Goal: Transaction & Acquisition: Purchase product/service

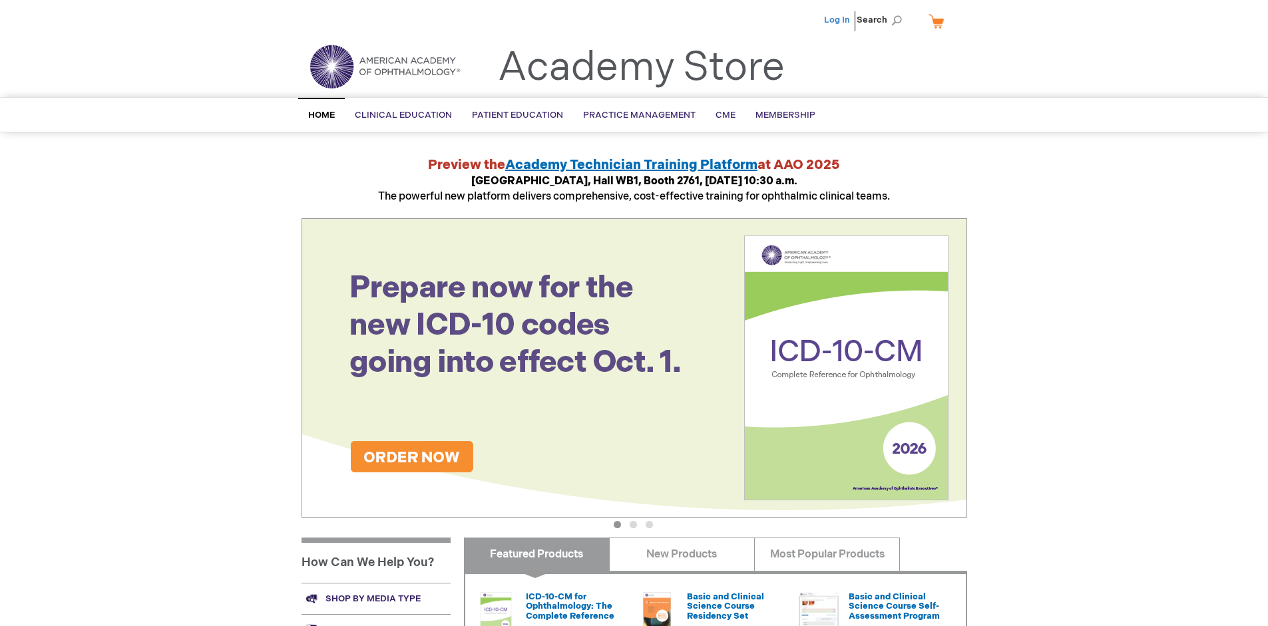
click at [838, 20] on link "Log In" at bounding box center [837, 20] width 26 height 11
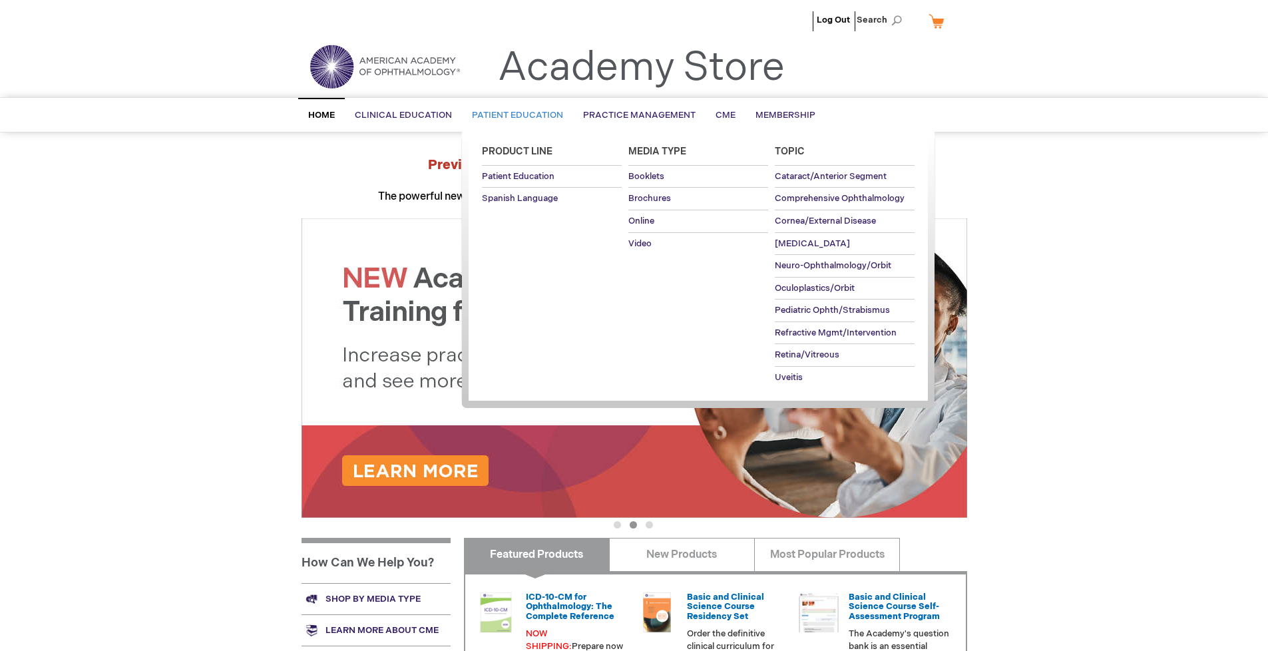
click at [514, 115] on span "Patient Education" at bounding box center [517, 115] width 91 height 11
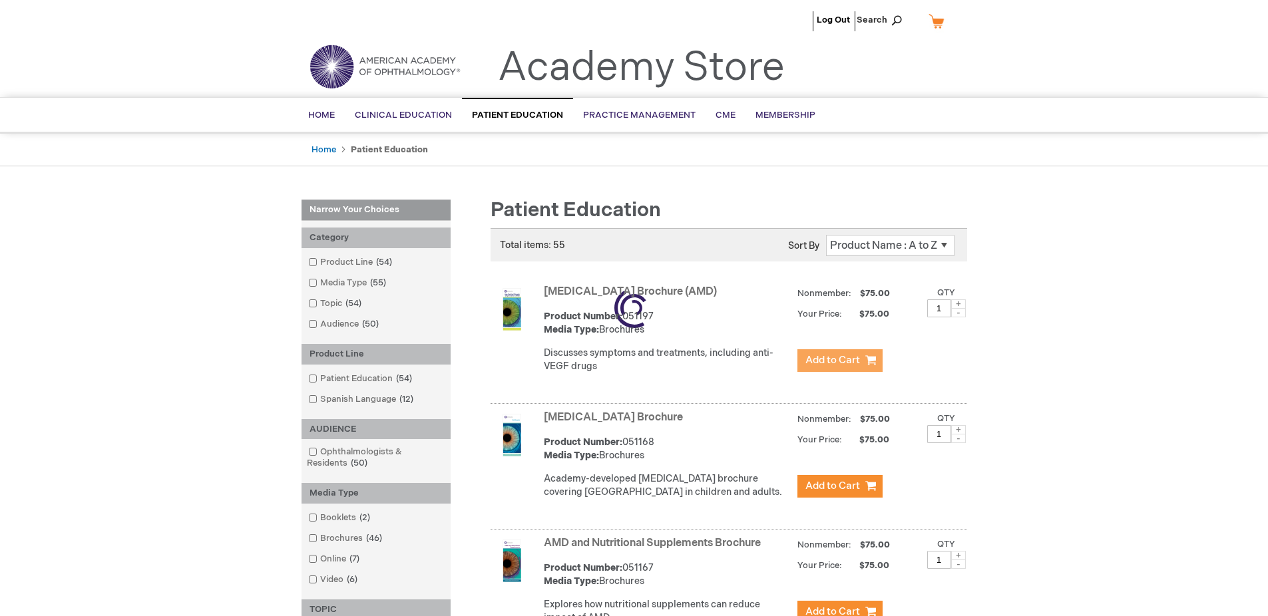
click at [839, 361] on span "Add to Cart" at bounding box center [832, 360] width 55 height 13
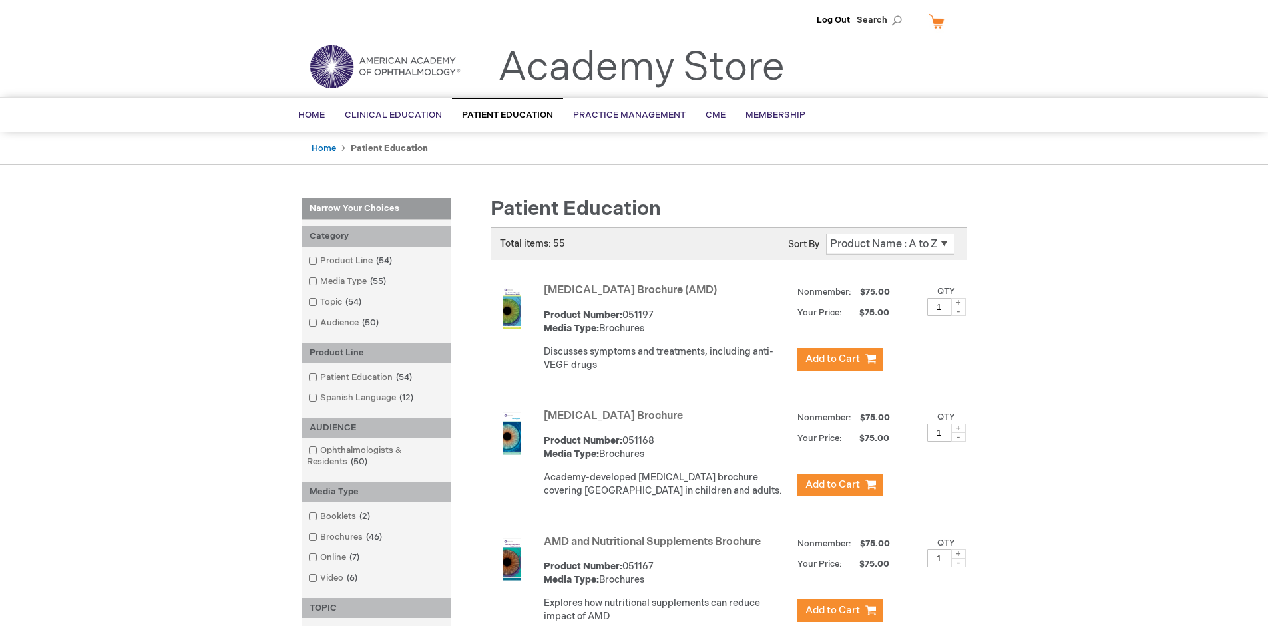
click at [655, 548] on link "AMD and Nutritional Supplements Brochure" at bounding box center [652, 542] width 217 height 13
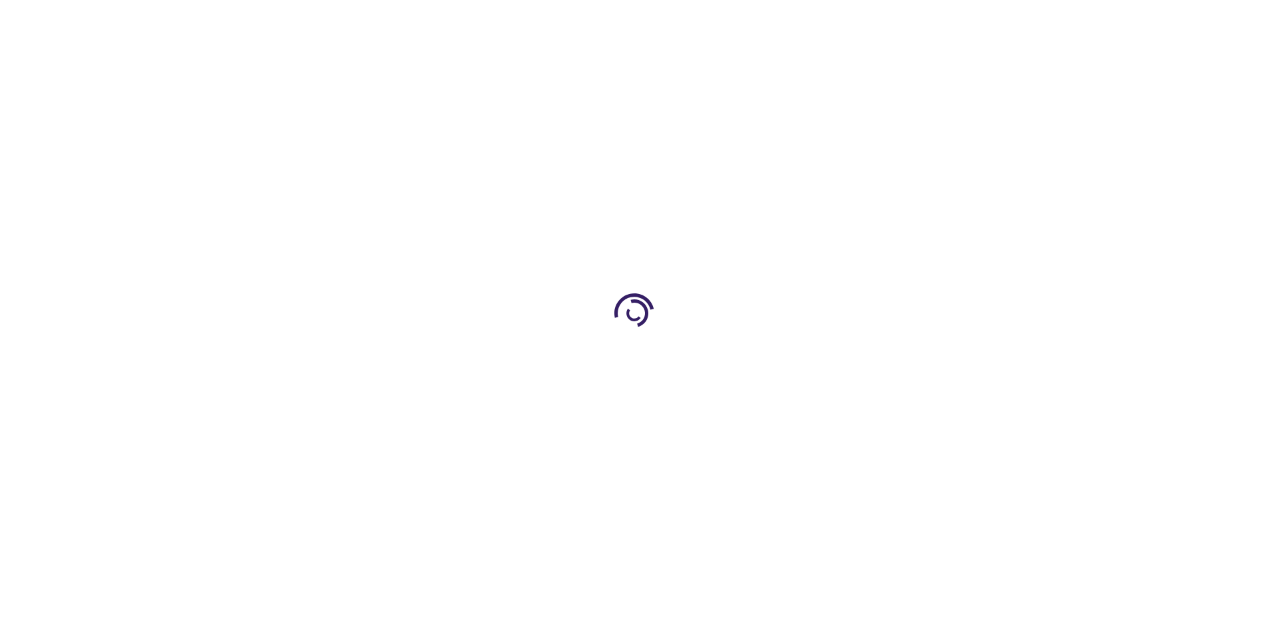
type input "1"
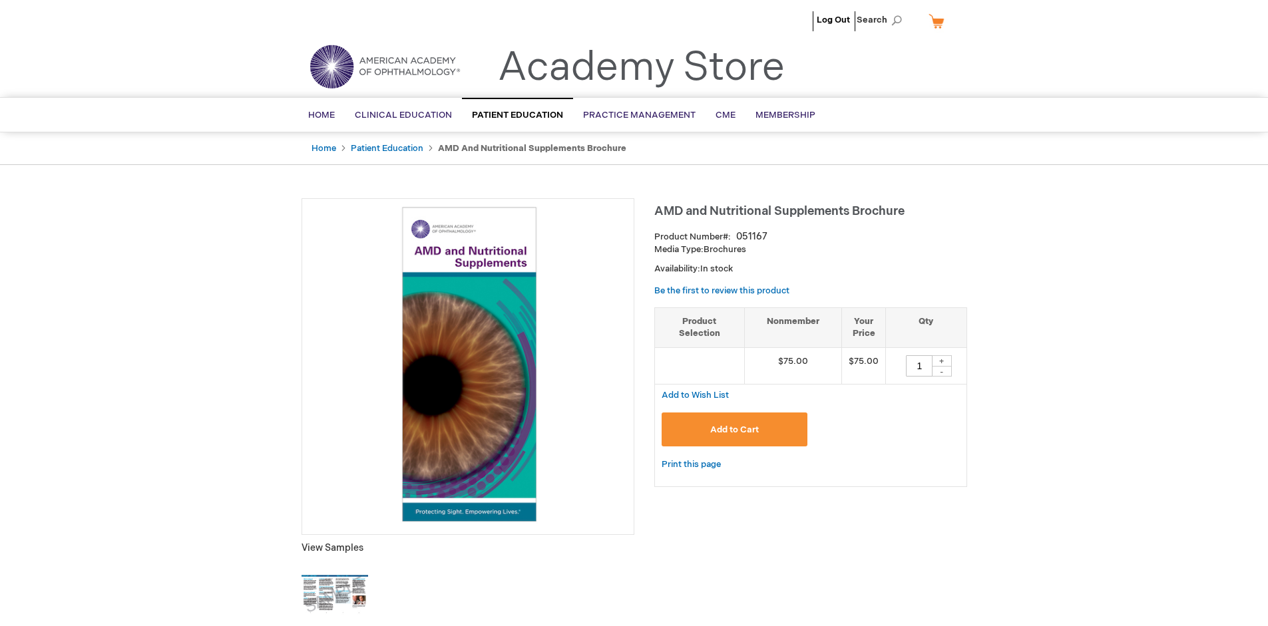
click at [734, 429] on span "Add to Cart" at bounding box center [734, 430] width 49 height 11
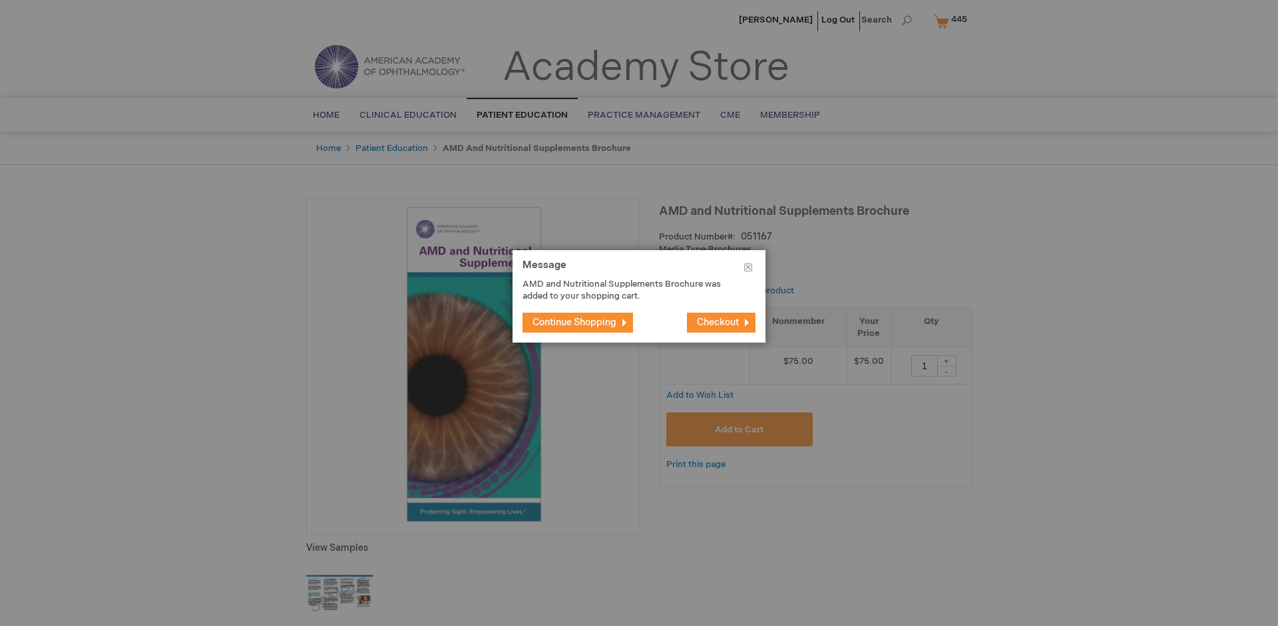
click at [574, 322] on span "Continue Shopping" at bounding box center [575, 322] width 84 height 11
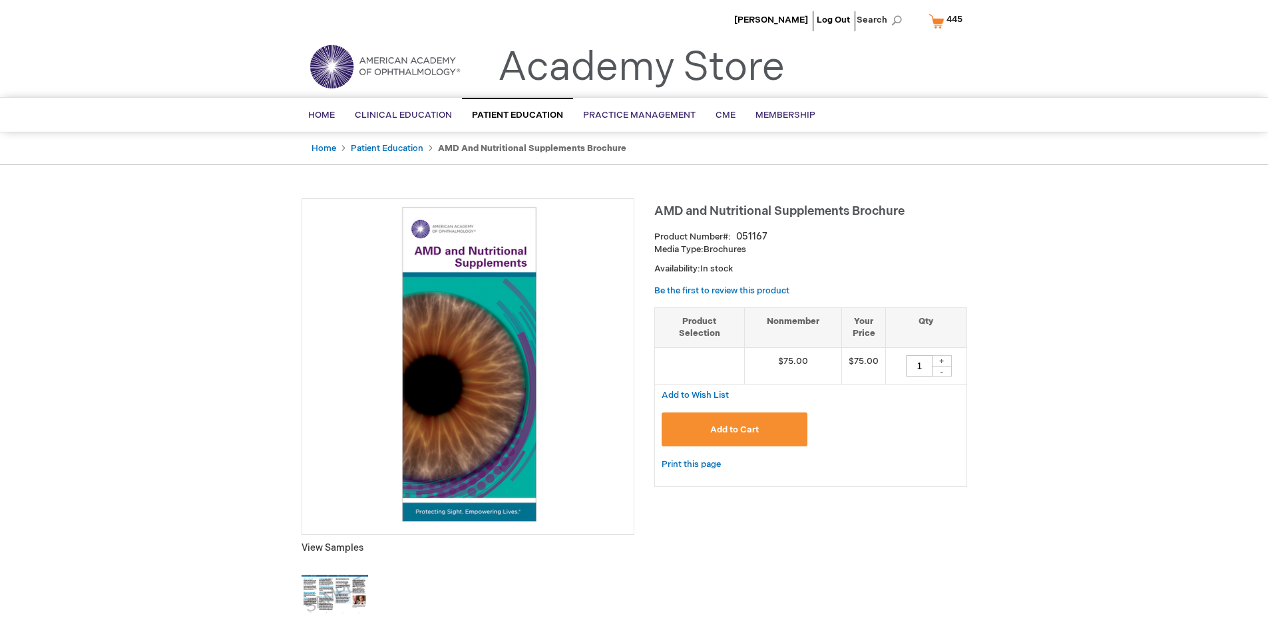
click at [948, 21] on span "445" at bounding box center [955, 19] width 16 height 11
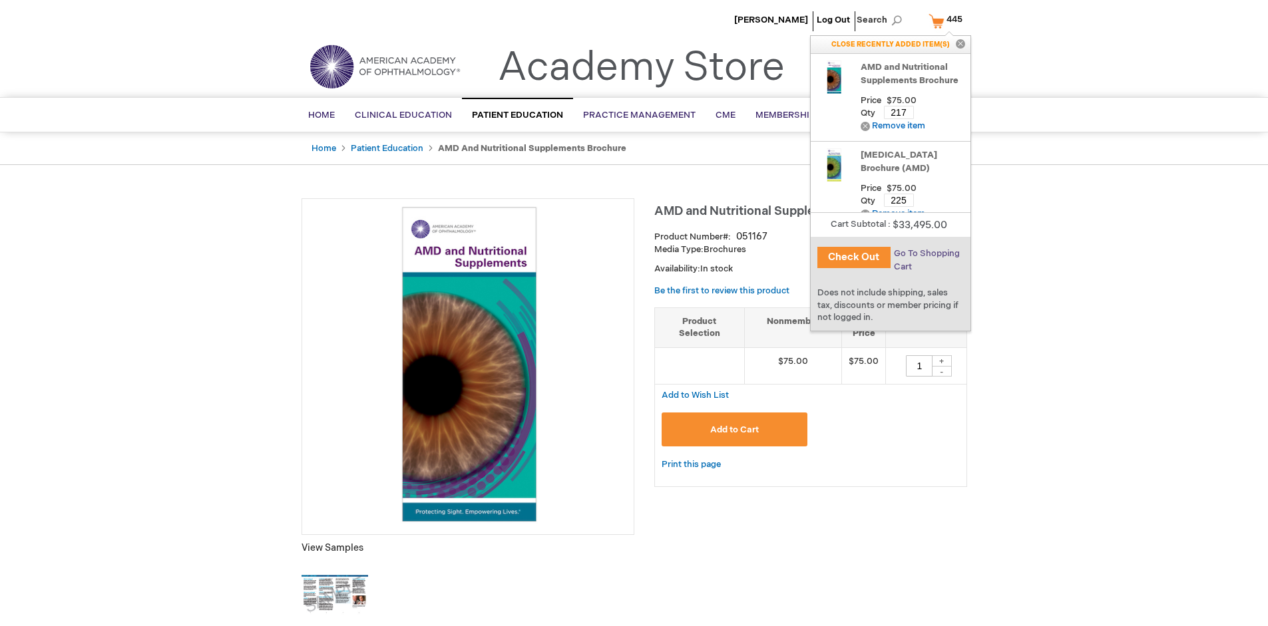
click at [926, 254] on span "Go To Shopping Cart" at bounding box center [927, 260] width 66 height 24
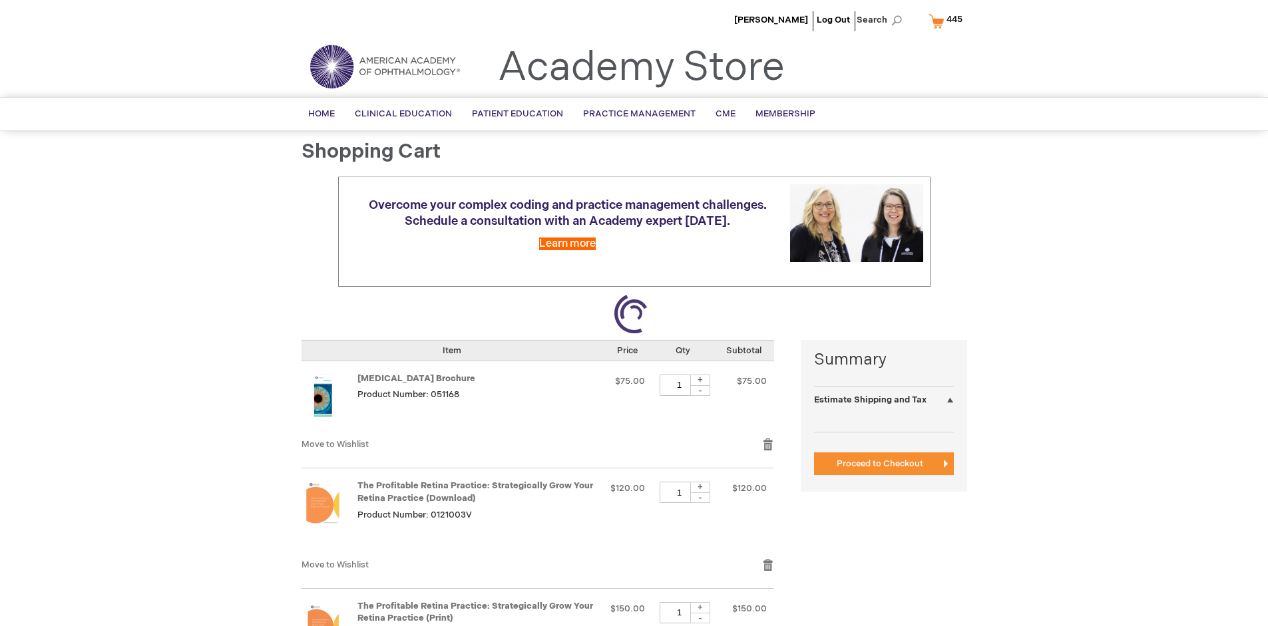
select select "US"
select select "41"
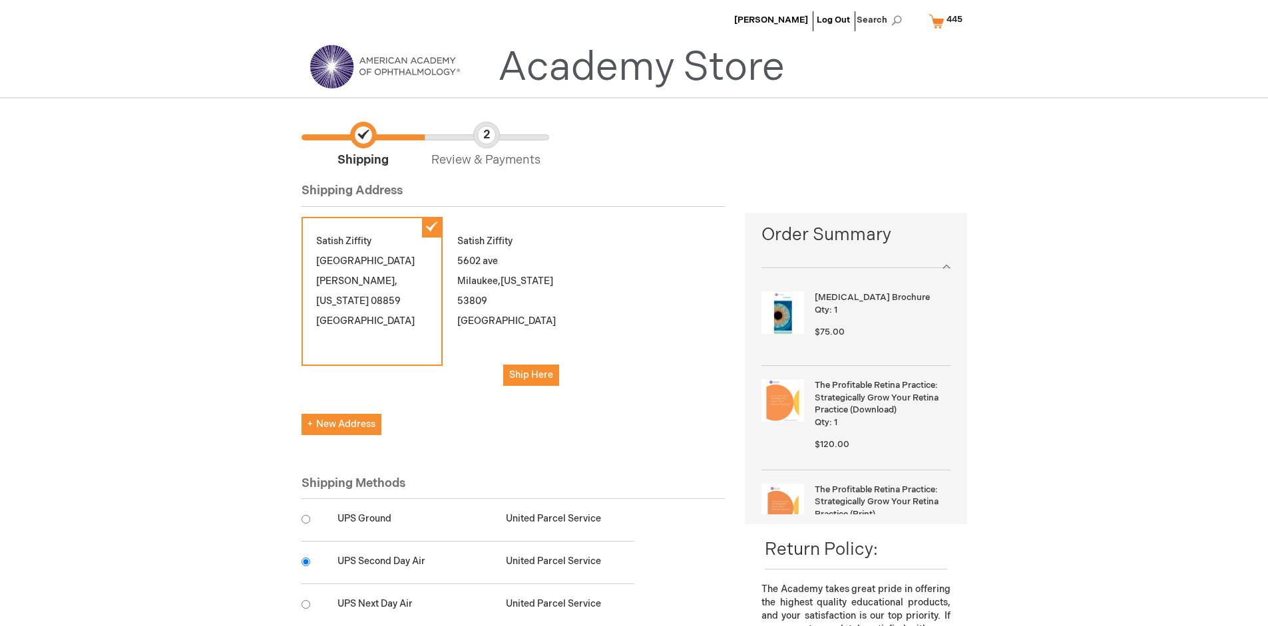
click at [306, 562] on input "radio" at bounding box center [306, 562] width 9 height 9
